Goal: Task Accomplishment & Management: Use online tool/utility

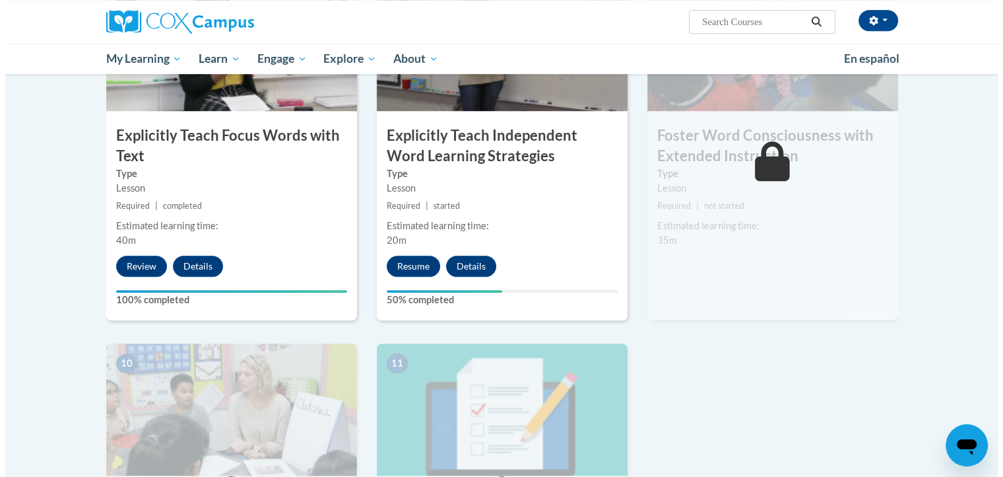
scroll to position [1116, 0]
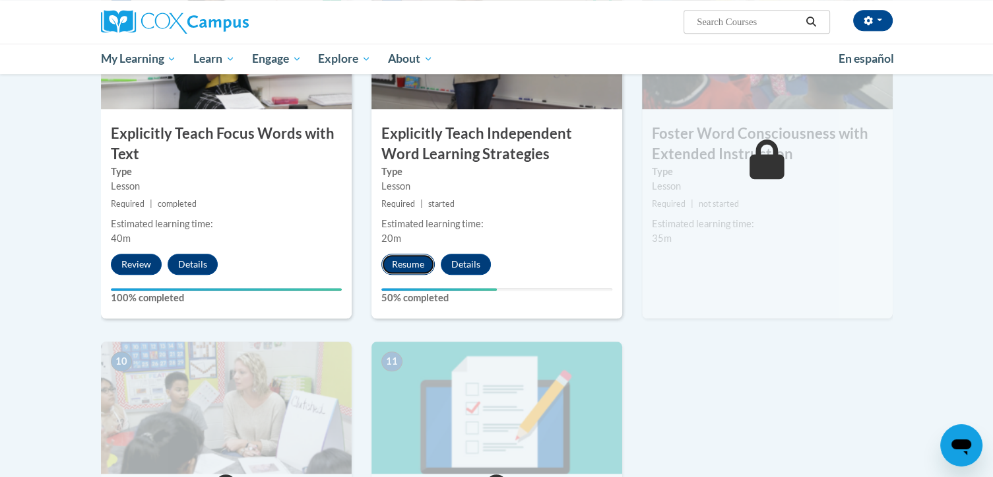
click at [409, 261] on button "Resume" at bounding box center [407, 263] width 53 height 21
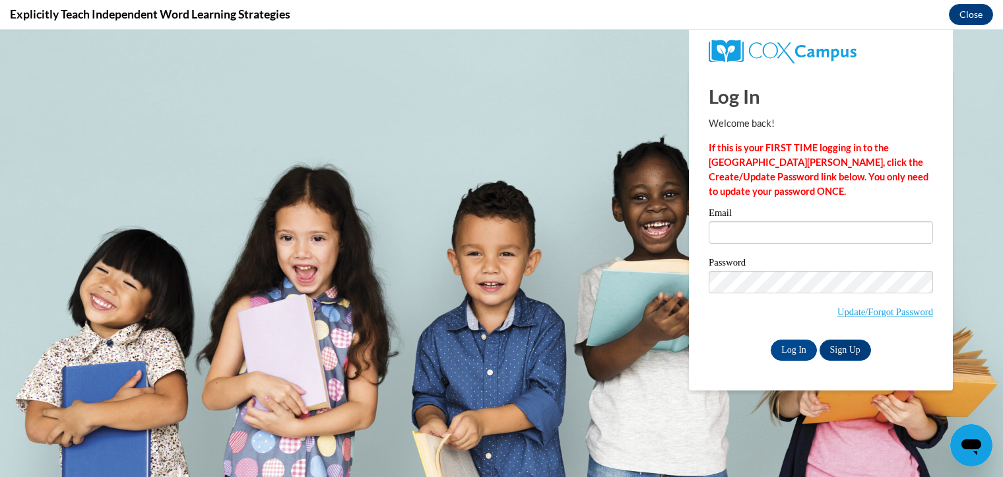
scroll to position [0, 0]
type input "[EMAIL_ADDRESS][DOMAIN_NAME]"
click at [792, 352] on input "Log In" at bounding box center [794, 349] width 46 height 21
